Goal: Task Accomplishment & Management: Use online tool/utility

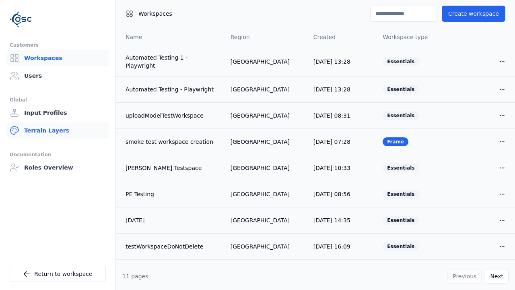
click at [58, 130] on link "Terrain Layers" at bounding box center [57, 130] width 103 height 16
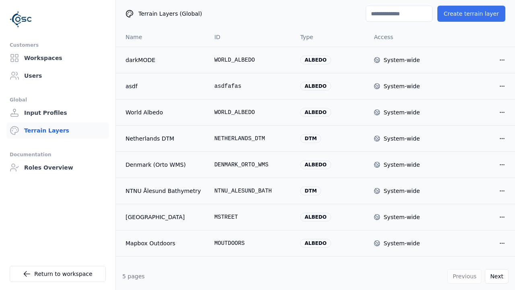
click at [476, 14] on button "Create terrain layer" at bounding box center [472, 14] width 68 height 16
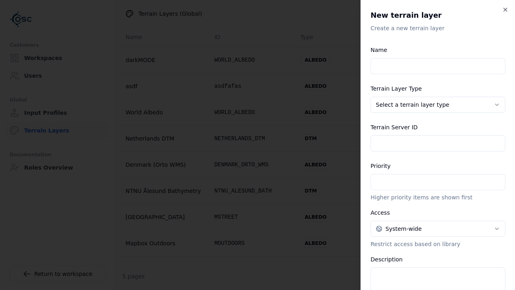
click at [438, 58] on input "Name" at bounding box center [438, 66] width 135 height 16
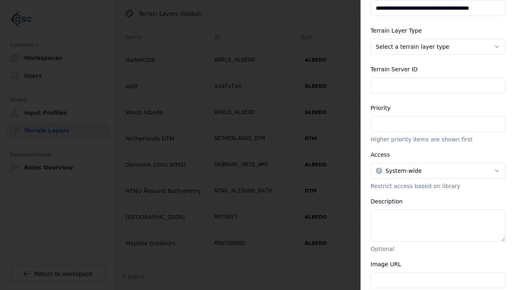
type input "**********"
